Goal: Task Accomplishment & Management: Use online tool/utility

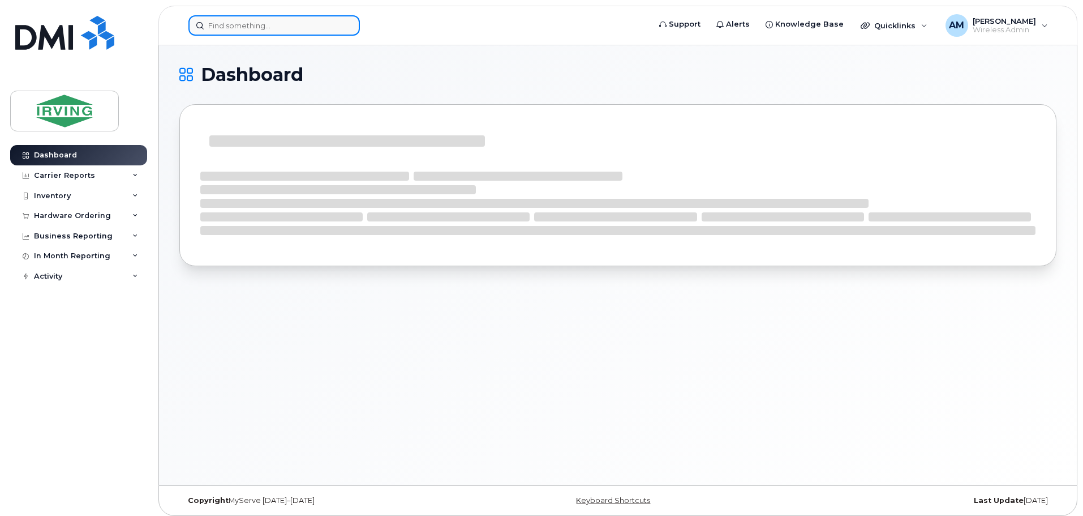
click at [255, 24] on input at bounding box center [273, 25] width 171 height 20
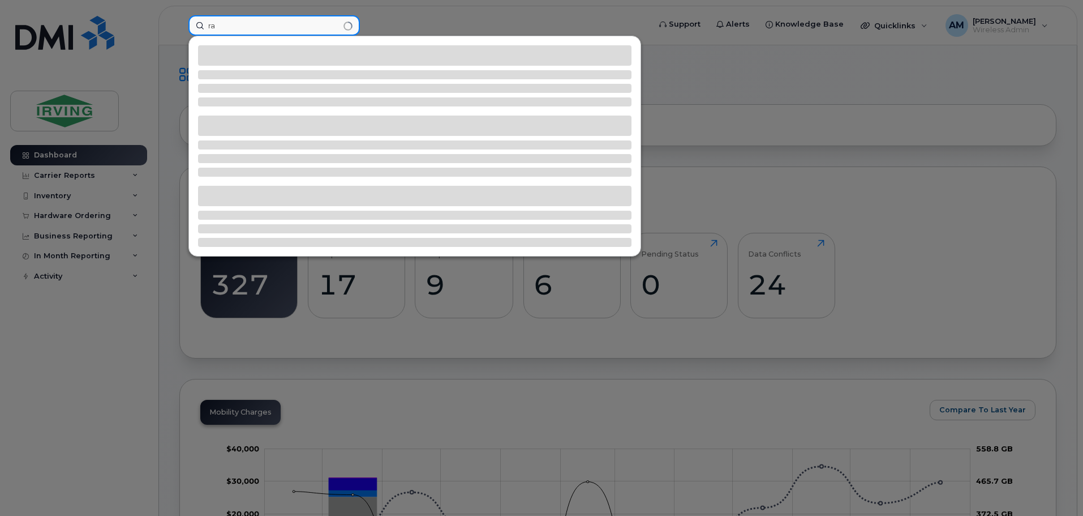
type input "r"
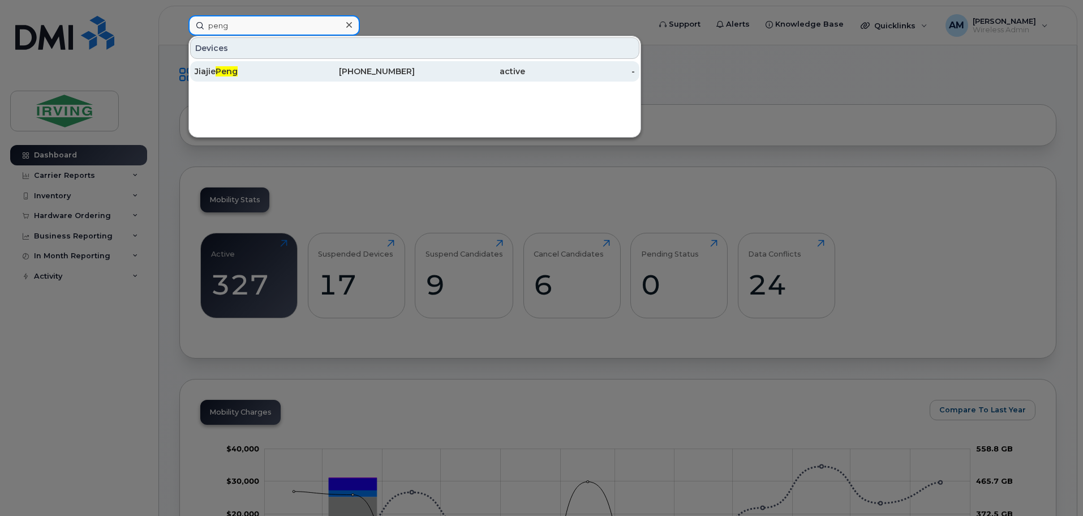
type input "peng"
click at [231, 74] on span "Peng" at bounding box center [227, 71] width 22 height 10
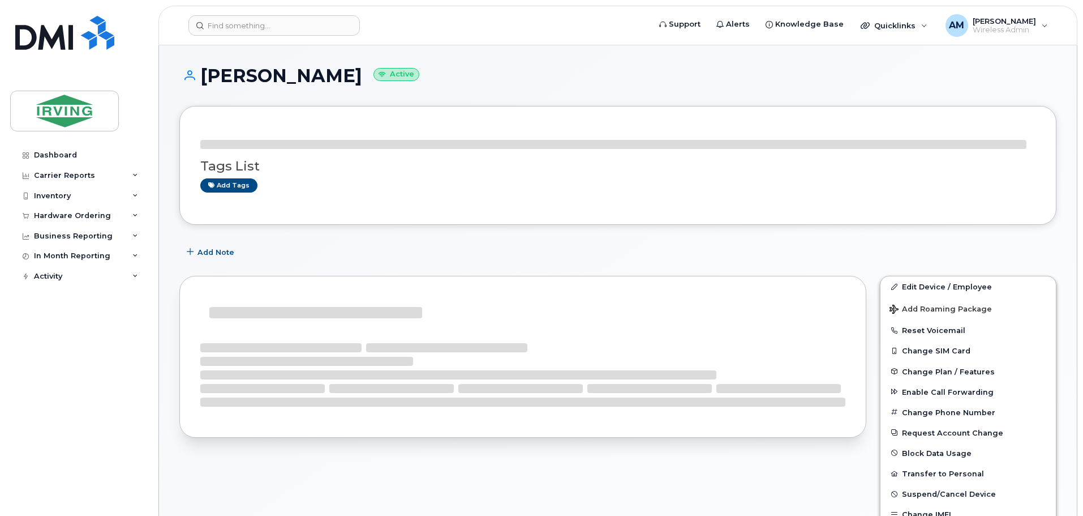
scroll to position [57, 0]
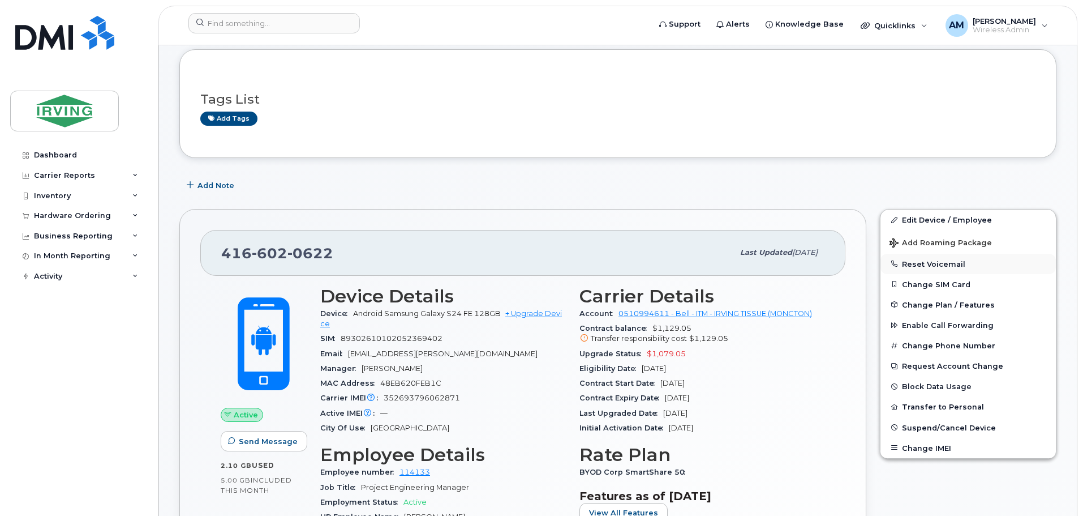
click at [932, 263] on button "Reset Voicemail" at bounding box center [968, 264] width 175 height 20
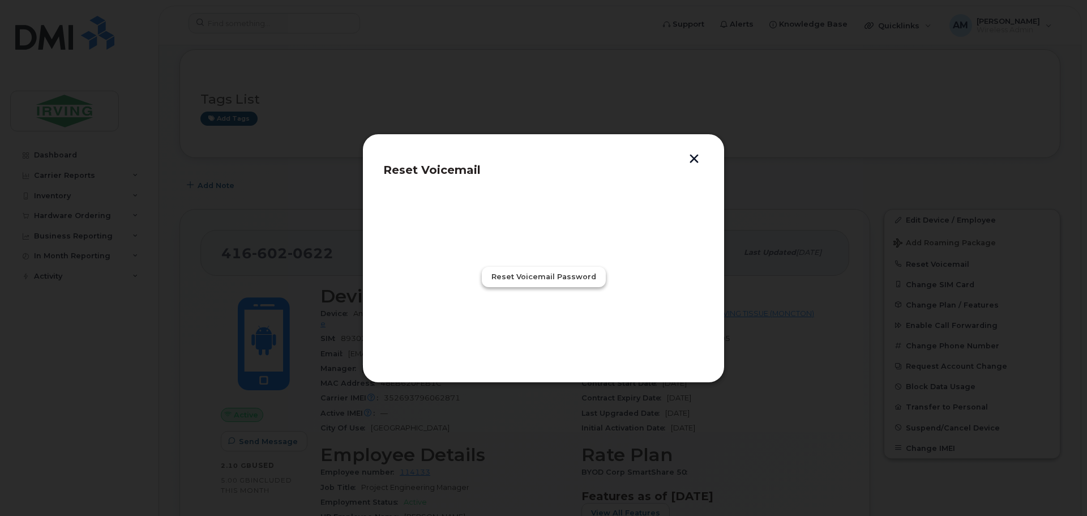
click at [561, 280] on span "Reset Voicemail Password" at bounding box center [543, 276] width 105 height 11
click at [542, 329] on span "Close" at bounding box center [543, 326] width 23 height 11
